Goal: Communication & Community: Ask a question

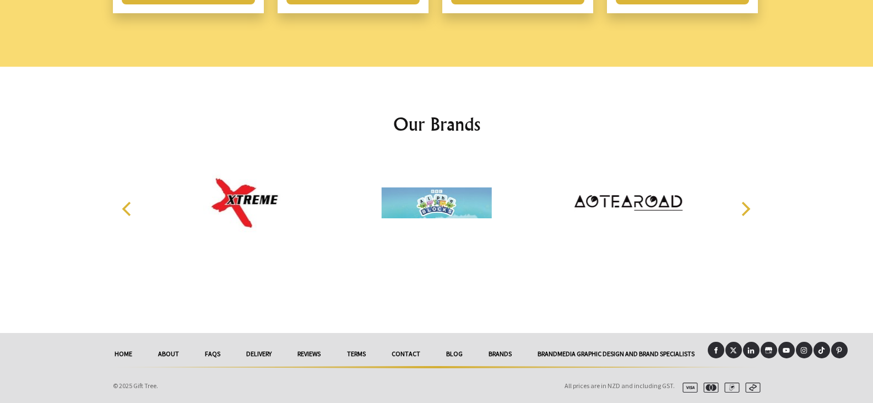
click at [404, 353] on link "Contact" at bounding box center [405, 354] width 55 height 24
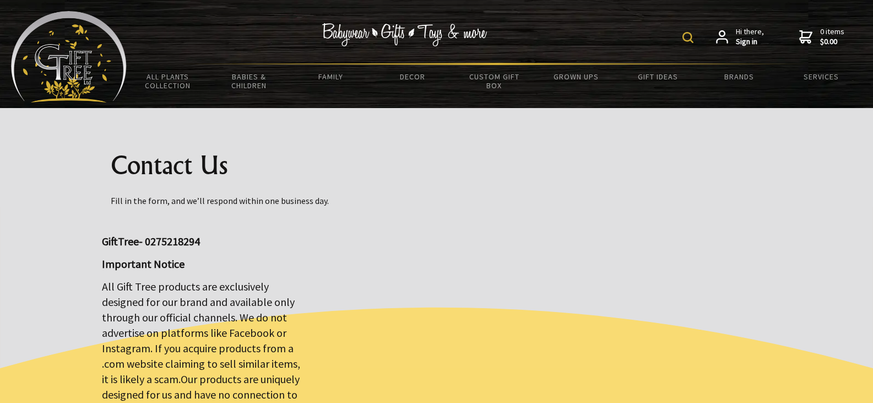
scroll to position [220, 0]
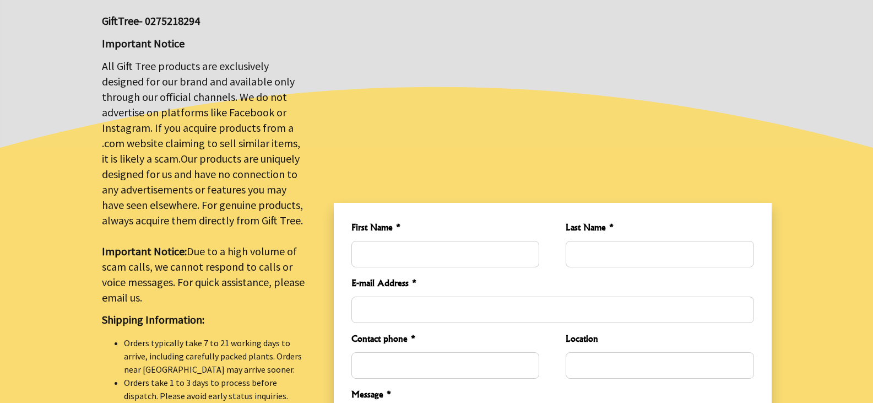
click at [409, 243] on input "First Name *" at bounding box center [445, 254] width 188 height 26
type input "[PERSON_NAME]"
type input "Ma"
type input "[PERSON_NAME][EMAIL_ADDRESS][DOMAIN_NAME]"
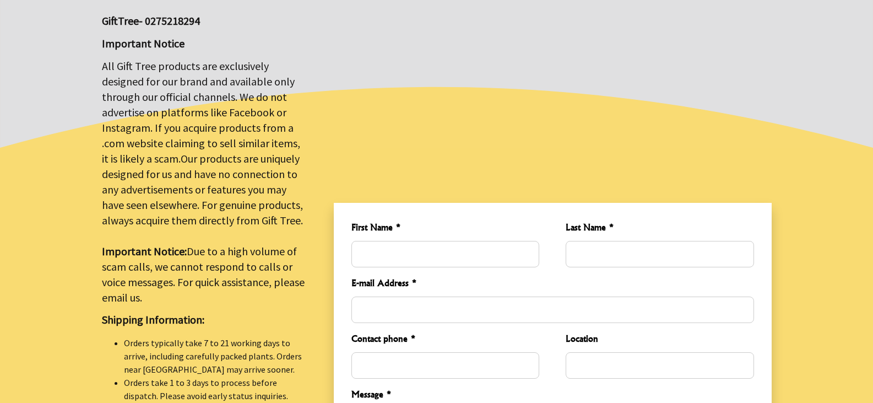
type input "17667608696"
type input "[GEOGRAPHIC_DATA]"
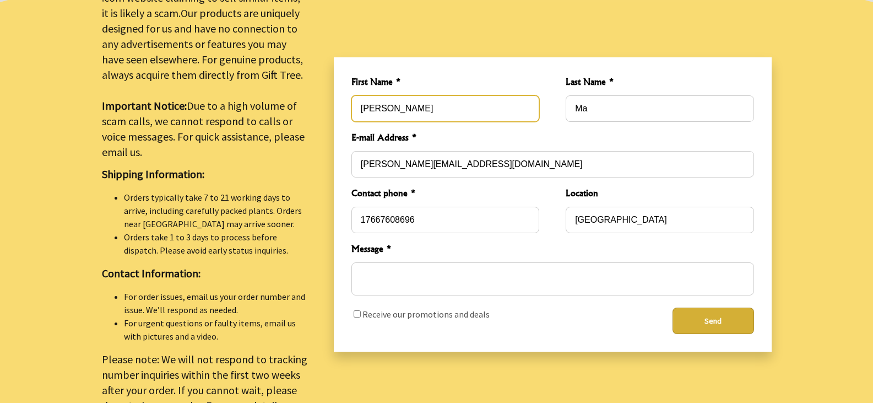
scroll to position [386, 0]
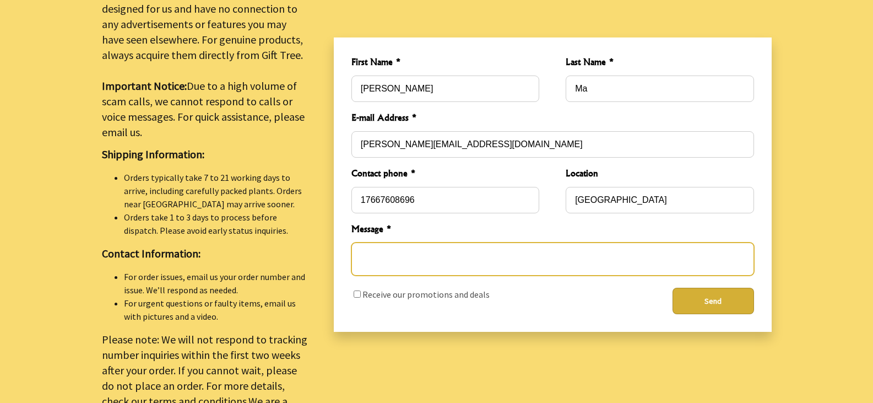
click at [407, 250] on textarea "Message *" at bounding box center [552, 258] width 403 height 33
paste textarea "Dear Manager, Our company is a China supplier of tarpaulin. Products including:…"
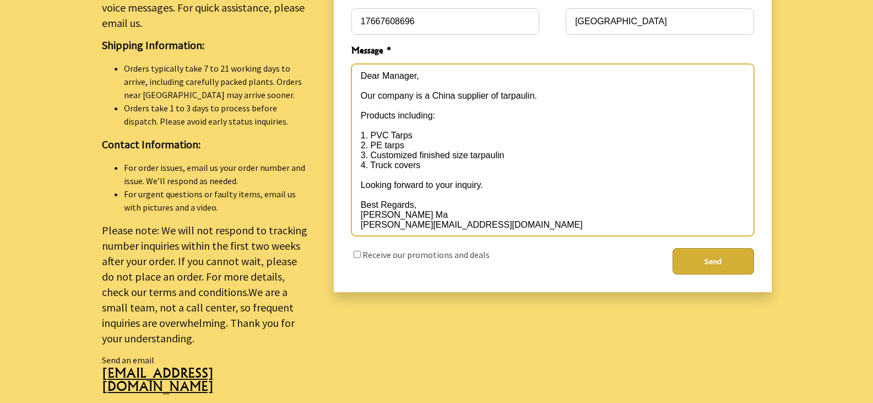
scroll to position [496, 0]
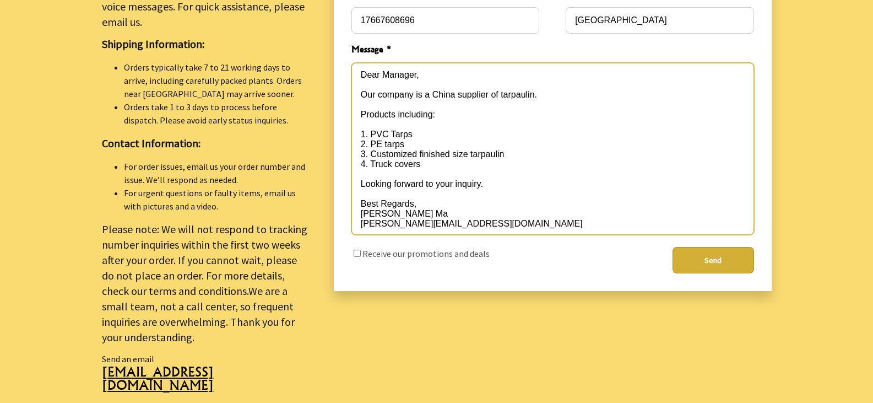
type textarea "Dear Manager, Our company is a China supplier of tarpaulin. Products including:…"
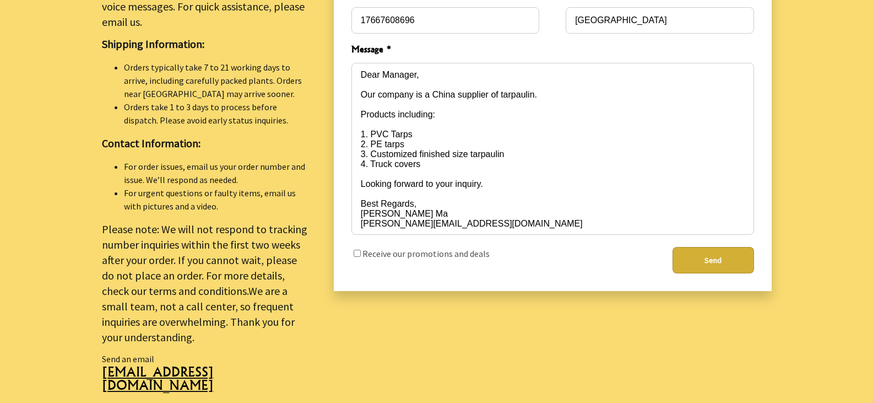
click at [359, 250] on input "checkbox" at bounding box center [357, 253] width 7 height 7
checkbox input "true"
click at [695, 254] on button "Send" at bounding box center [714, 260] width 82 height 26
